Goal: Task Accomplishment & Management: Manage account settings

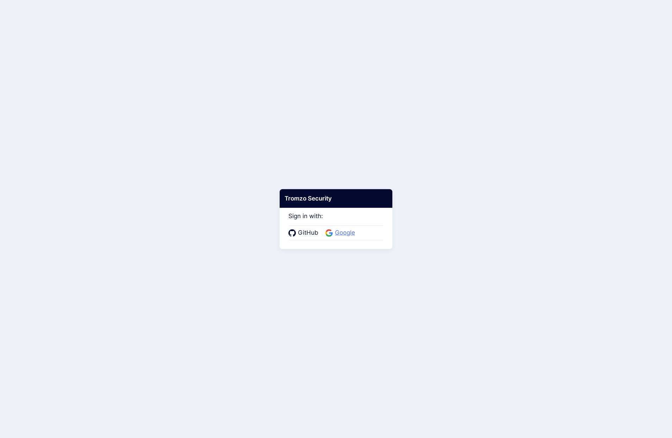
click at [351, 232] on span "Google" at bounding box center [345, 232] width 24 height 9
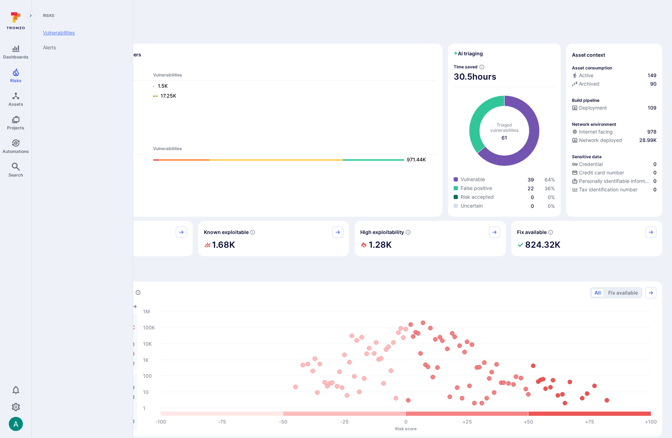
click at [68, 33] on link "Vulnerabilities" at bounding box center [80, 32] width 87 height 15
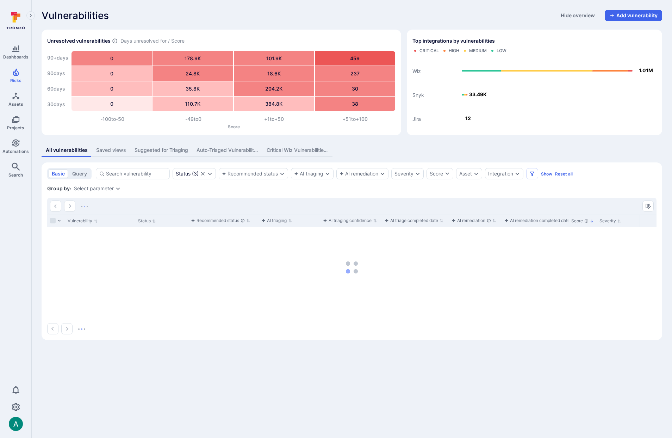
click at [109, 148] on div "Saved views" at bounding box center [111, 150] width 30 height 7
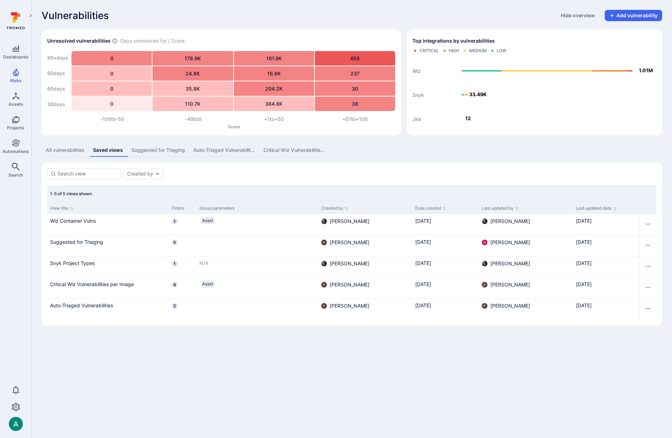
click at [69, 151] on div "All vulnerabilities" at bounding box center [65, 150] width 39 height 7
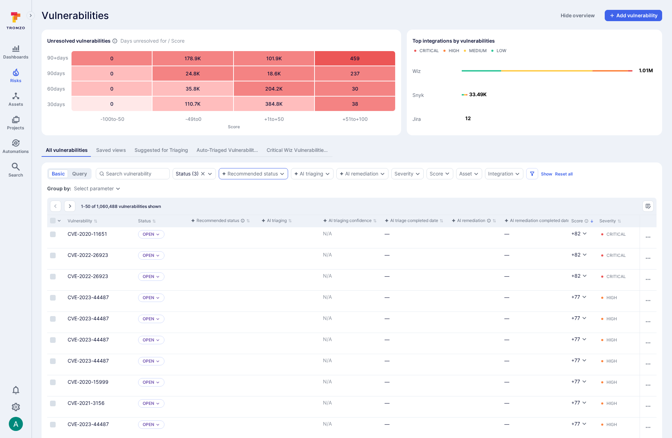
click at [279, 176] on icon "Expand dropdown" at bounding box center [282, 174] width 6 height 6
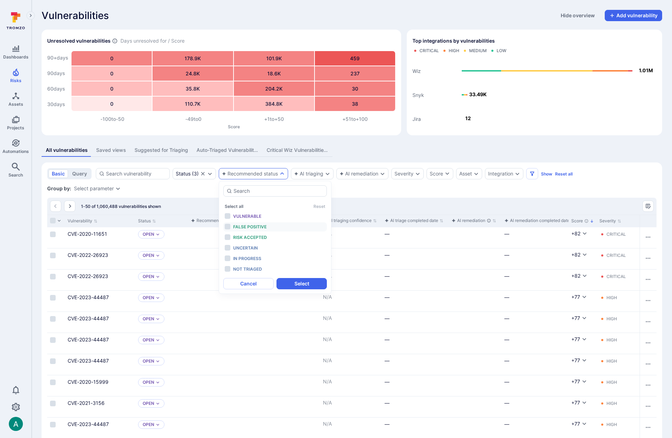
click at [248, 228] on span "False positive" at bounding box center [249, 226] width 33 height 5
click at [248, 236] on span "Risk accepted" at bounding box center [250, 237] width 34 height 5
click at [313, 286] on button "Select" at bounding box center [302, 283] width 50 height 11
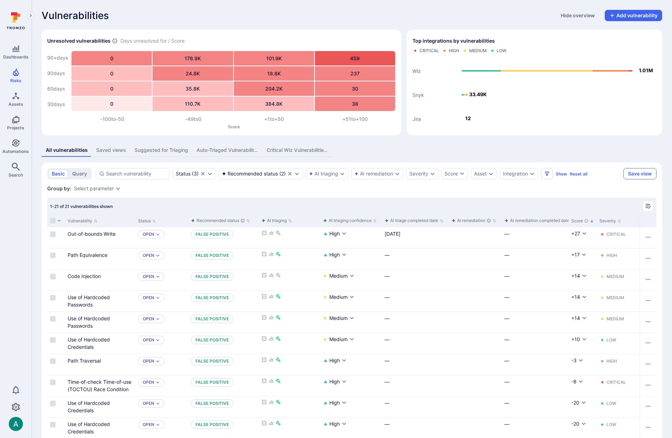
click at [639, 174] on button "Save view" at bounding box center [640, 173] width 33 height 11
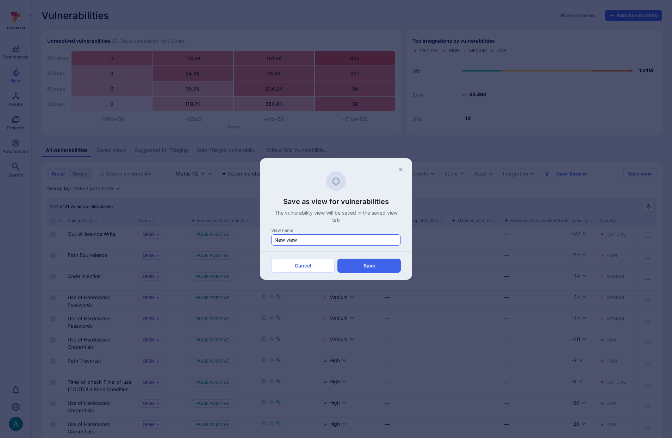
click at [299, 239] on input "New view" at bounding box center [336, 239] width 123 height 7
type input "4. Suggested for closure"
click at [392, 264] on button "Save" at bounding box center [369, 266] width 63 height 14
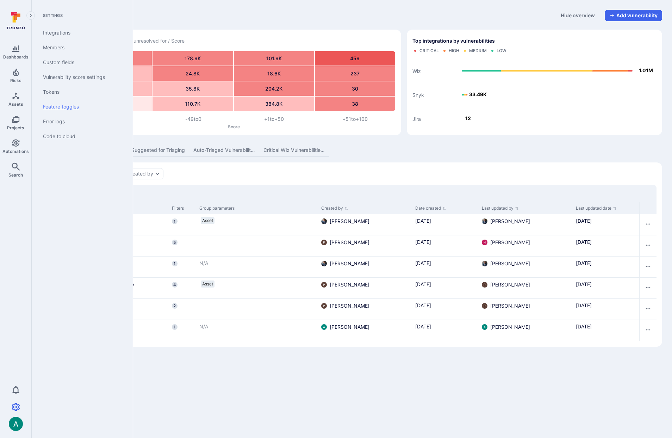
click at [57, 104] on link "Feature toggles" at bounding box center [80, 106] width 87 height 15
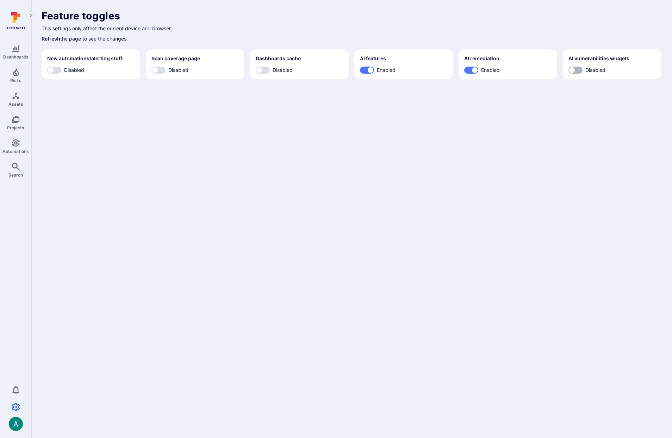
click at [574, 71] on input "Disabled" at bounding box center [572, 70] width 21 height 7
checkbox input "true"
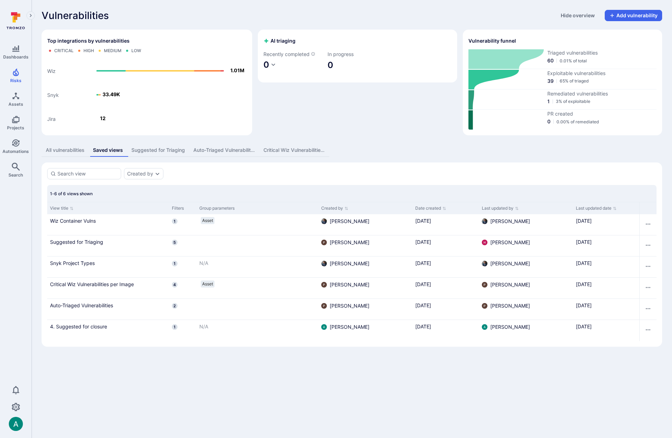
click at [235, 12] on div "Vulnerabilities Hide overview Add vulnerability" at bounding box center [352, 15] width 621 height 11
